Goal: Transaction & Acquisition: Obtain resource

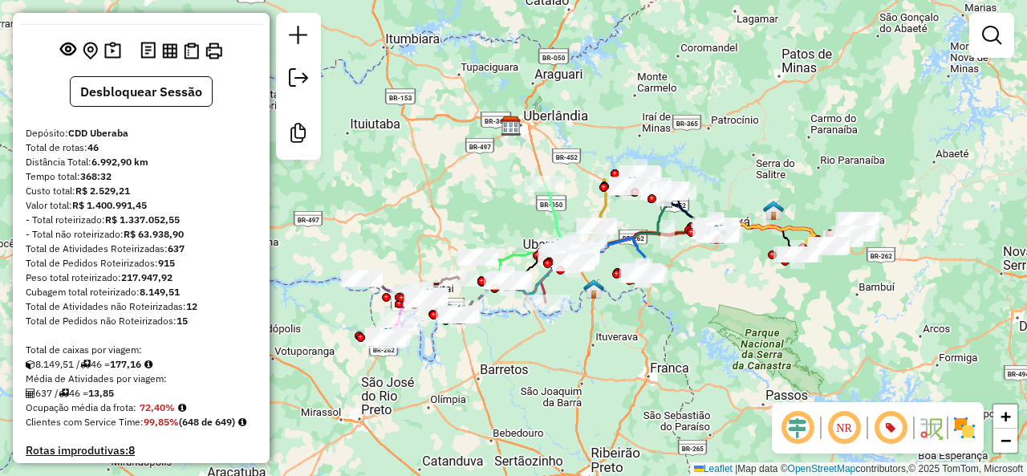
scroll to position [160, 0]
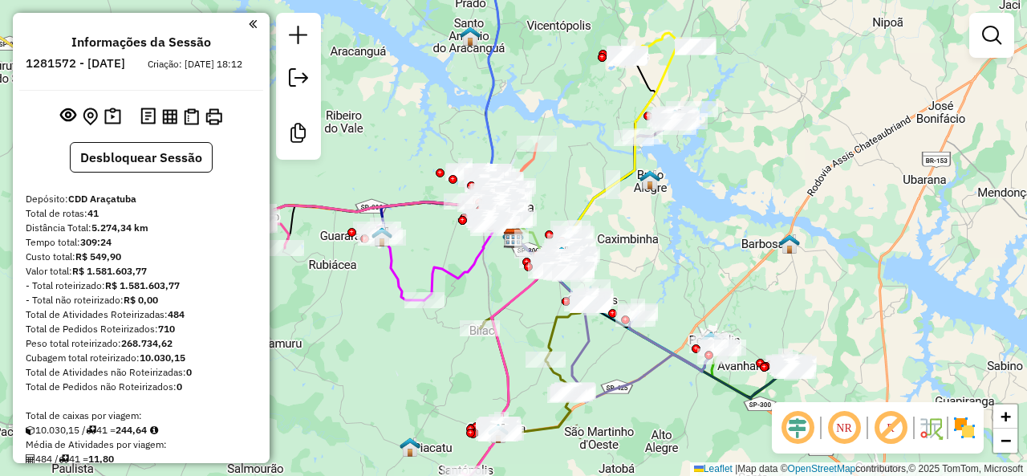
click at [894, 423] on em at bounding box center [890, 427] width 39 height 39
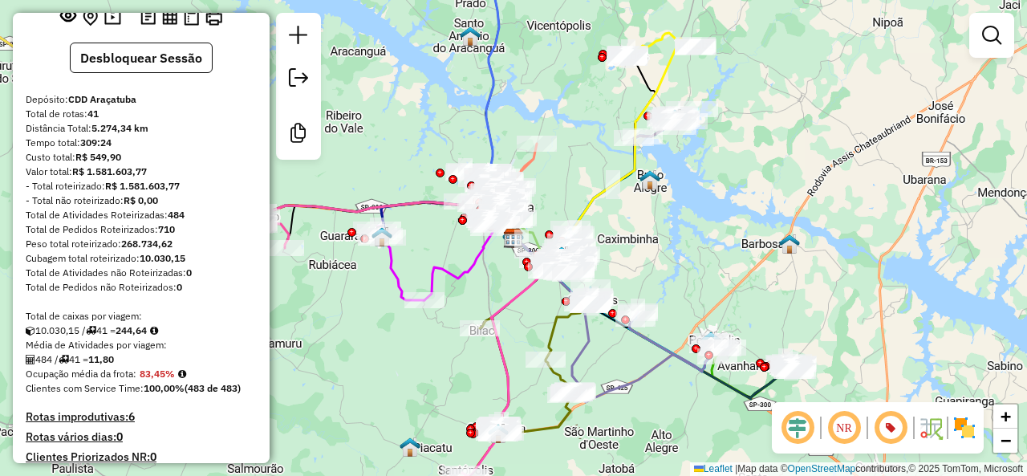
scroll to position [160, 0]
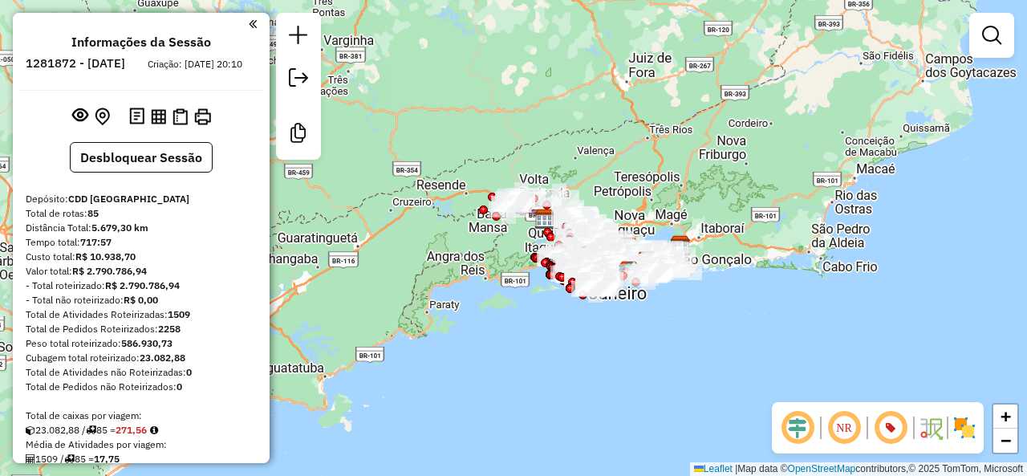
scroll to position [80, 0]
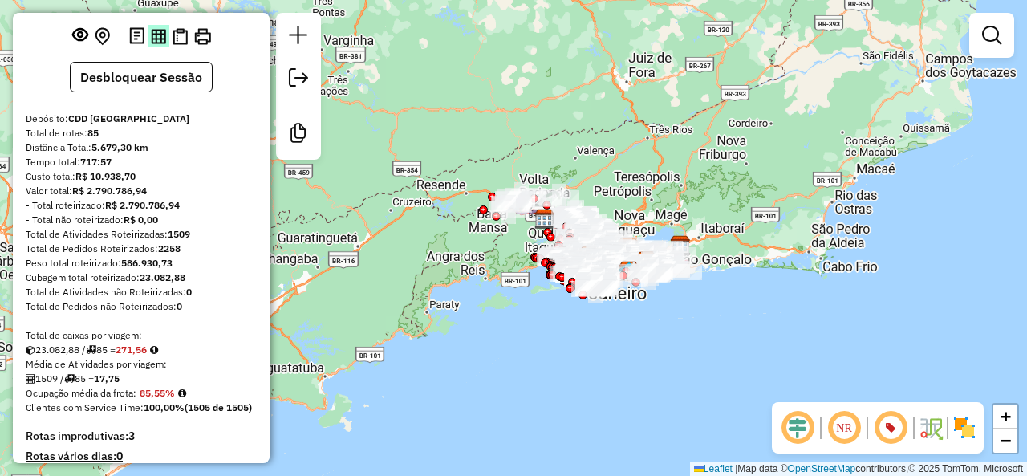
click at [154, 44] on img at bounding box center [158, 36] width 15 height 15
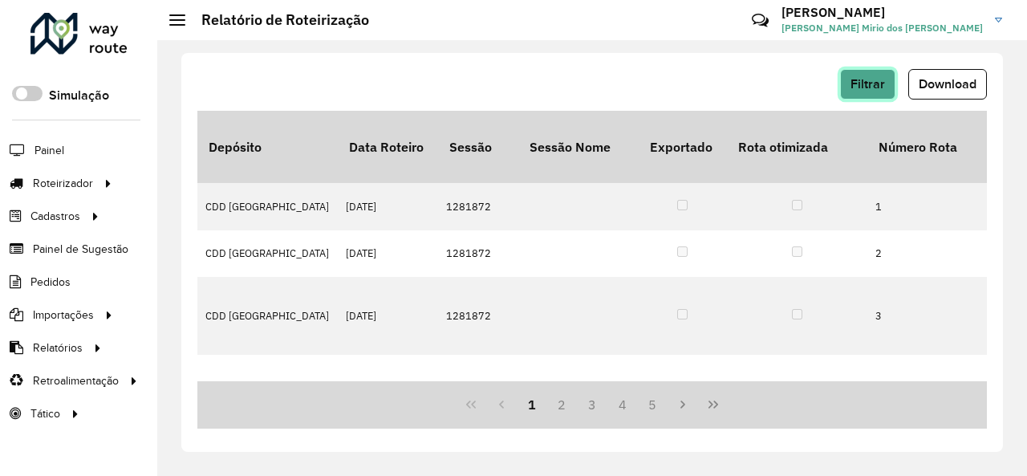
click at [862, 87] on span "Filtrar" at bounding box center [867, 84] width 34 height 14
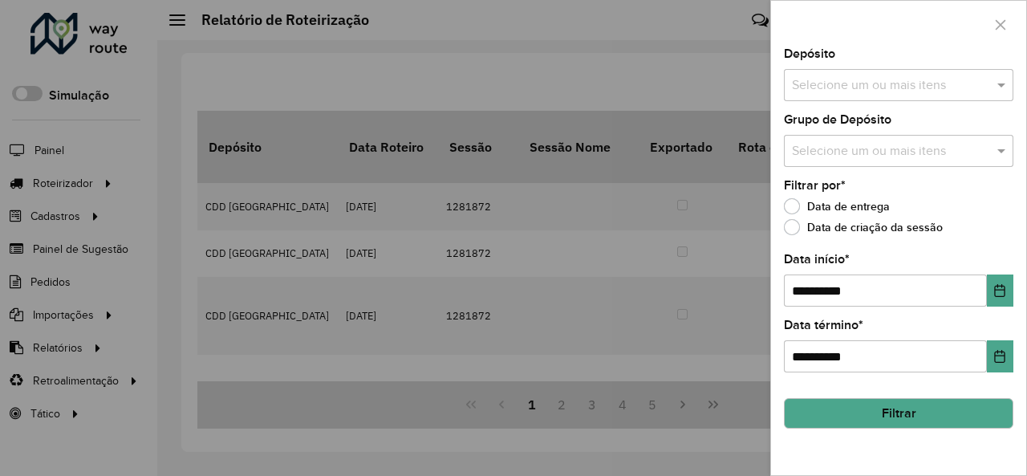
click at [936, 79] on input "text" at bounding box center [890, 85] width 205 height 19
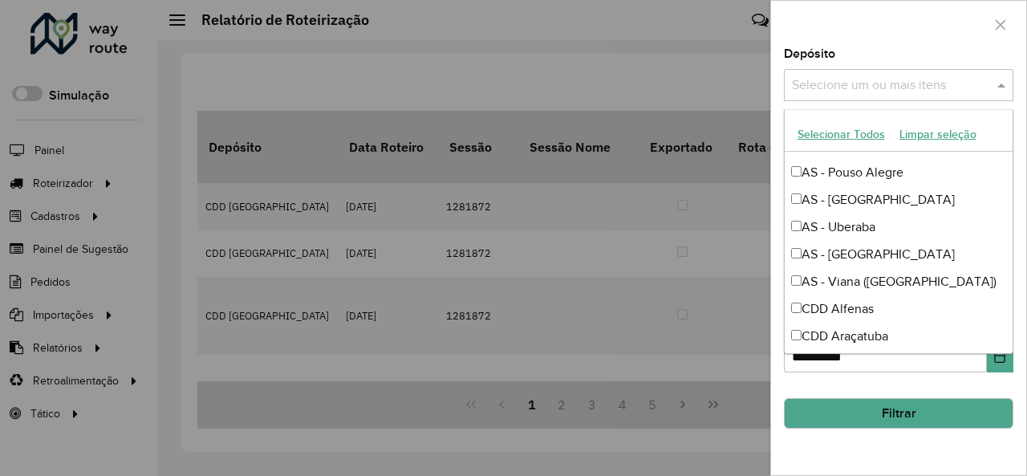
scroll to position [321, 0]
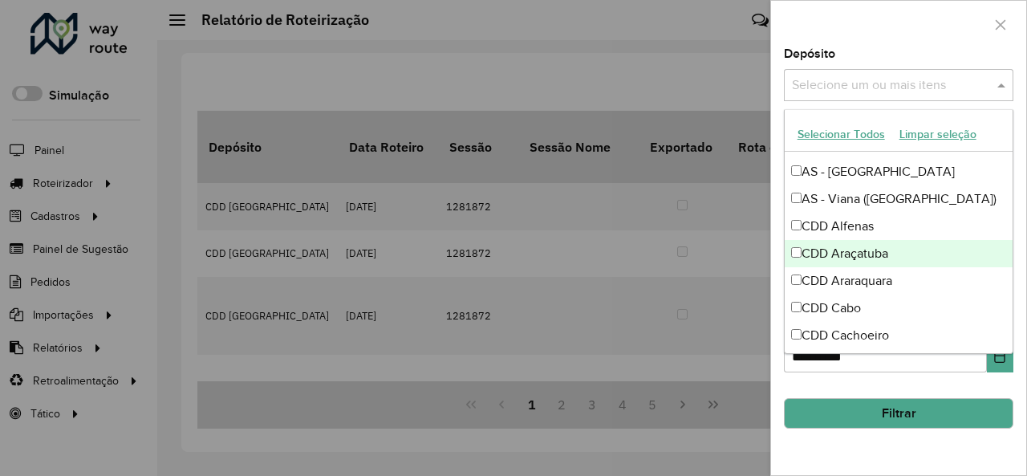
click at [886, 254] on div "CDD Araçatuba" at bounding box center [899, 253] width 229 height 27
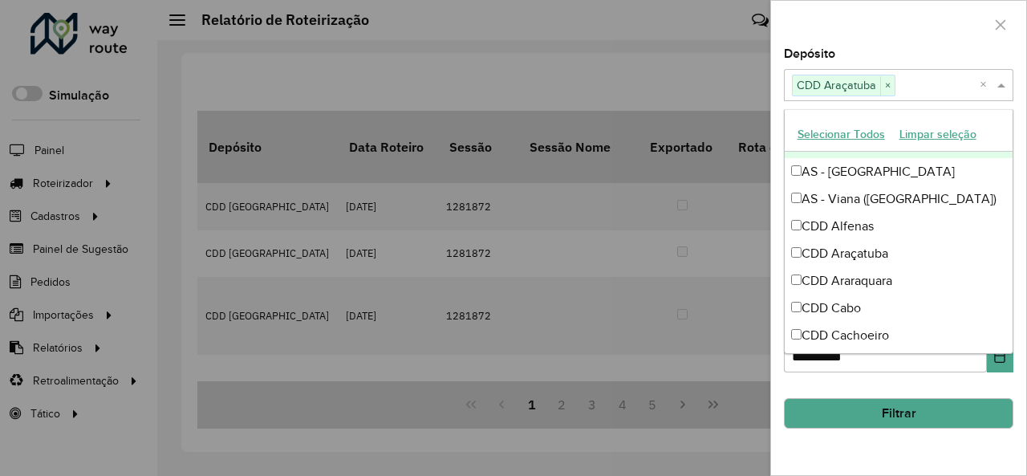
click at [906, 51] on div "Depósito Selecione um ou mais itens CDD Araçatuba × ×" at bounding box center [898, 74] width 229 height 53
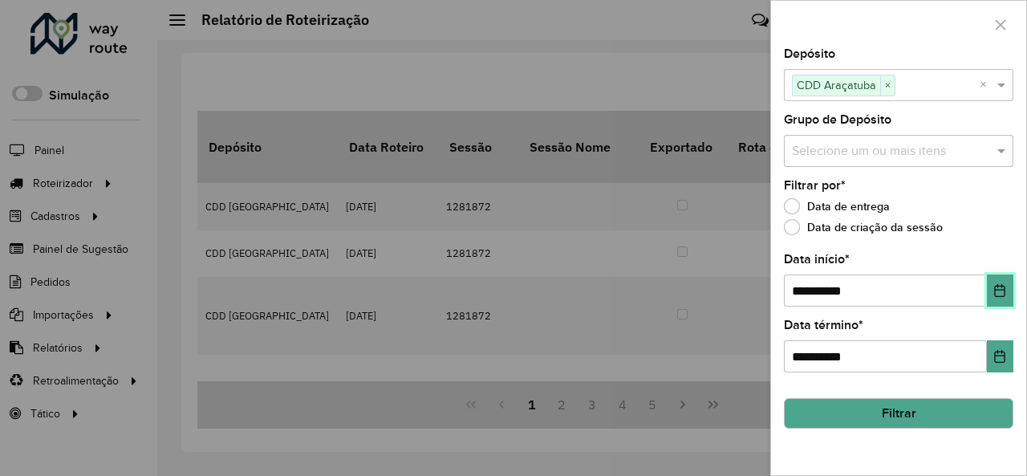
click at [1001, 290] on icon "Choose Date" at bounding box center [999, 290] width 13 height 13
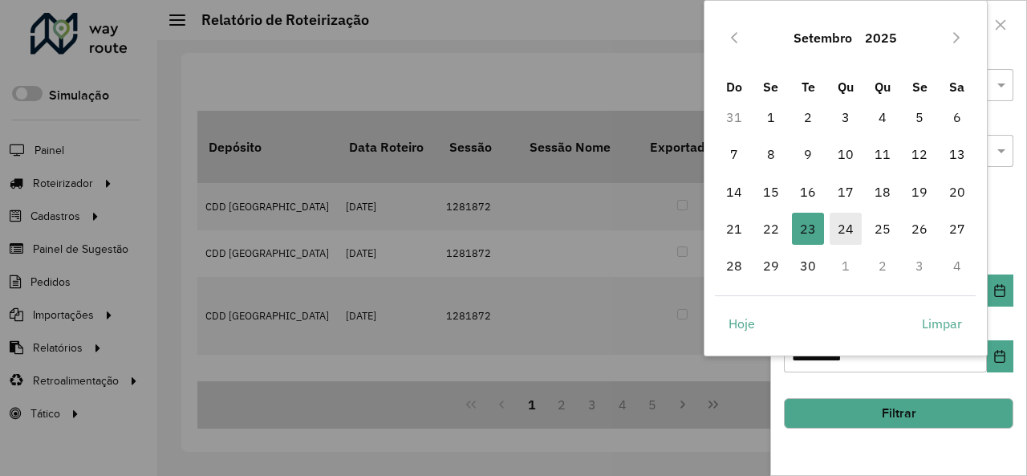
click at [845, 232] on span "24" at bounding box center [845, 229] width 32 height 32
type input "**********"
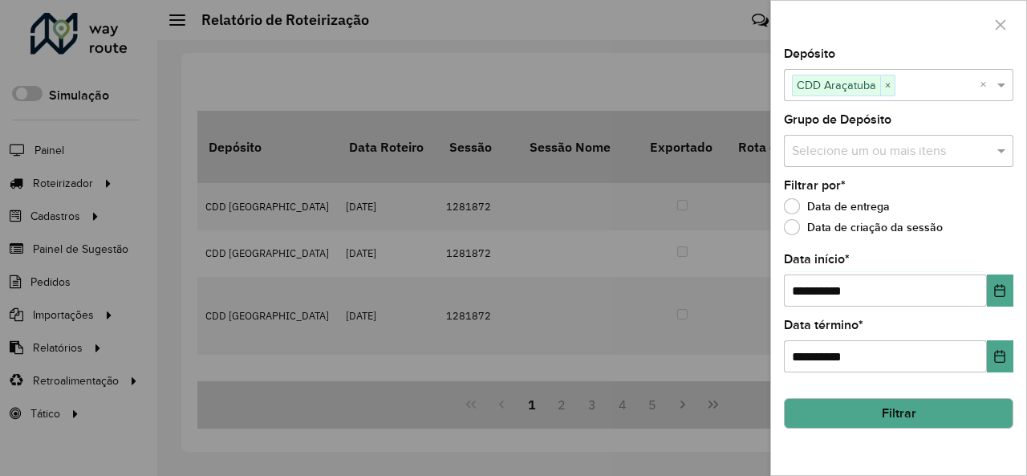
click at [947, 418] on button "Filtrar" at bounding box center [898, 413] width 229 height 30
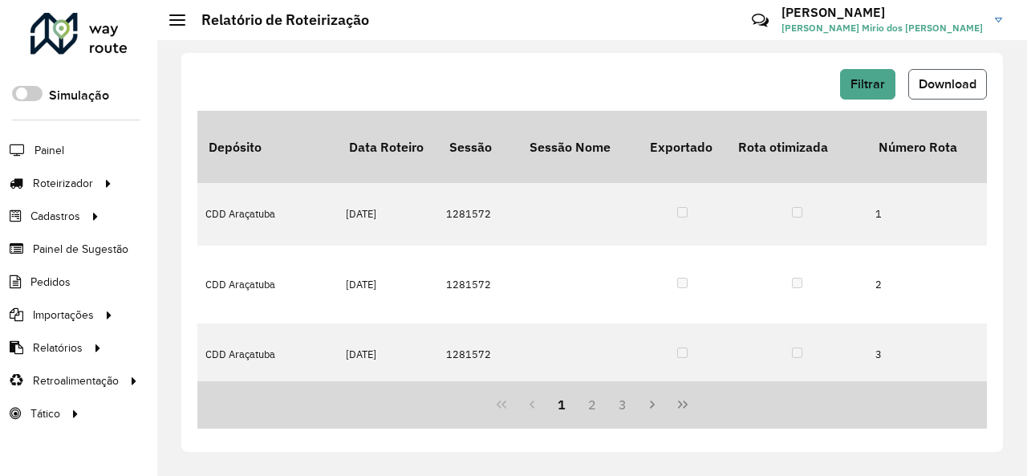
click at [951, 83] on span "Download" at bounding box center [947, 84] width 58 height 14
